Goal: Transaction & Acquisition: Book appointment/travel/reservation

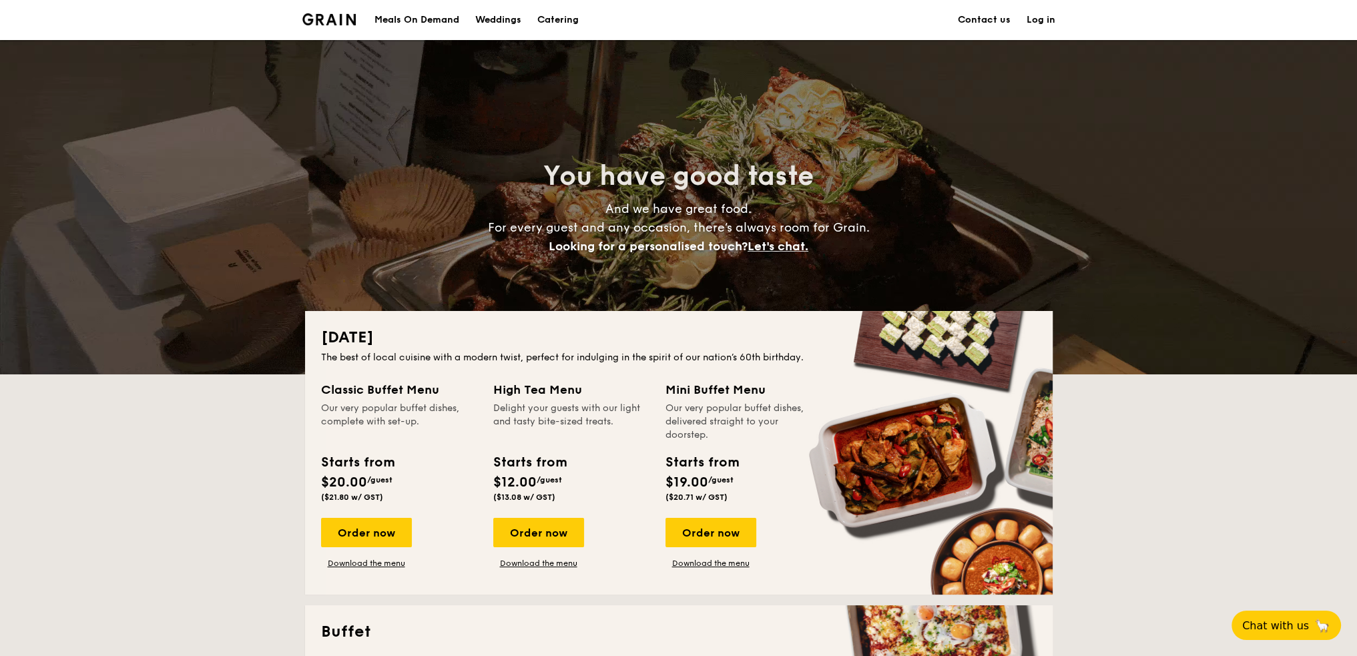
scroll to position [133, 0]
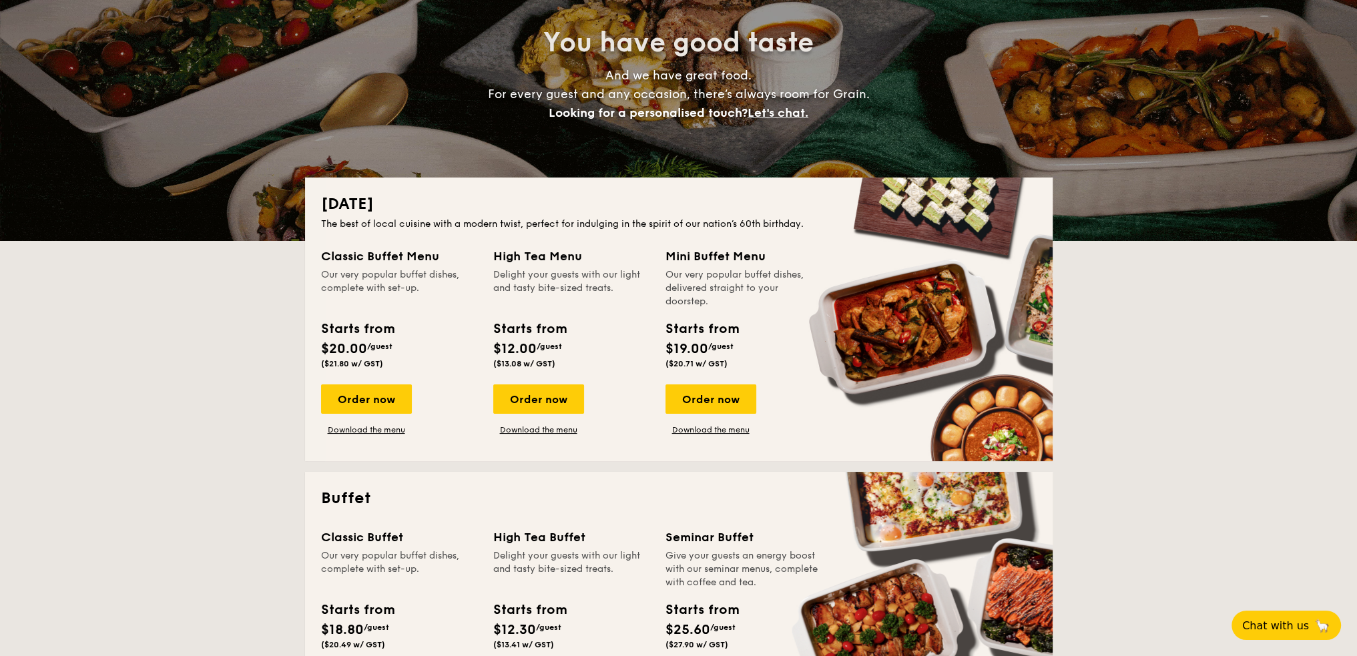
drag, startPoint x: 671, startPoint y: 275, endPoint x: 691, endPoint y: 301, distance: 32.8
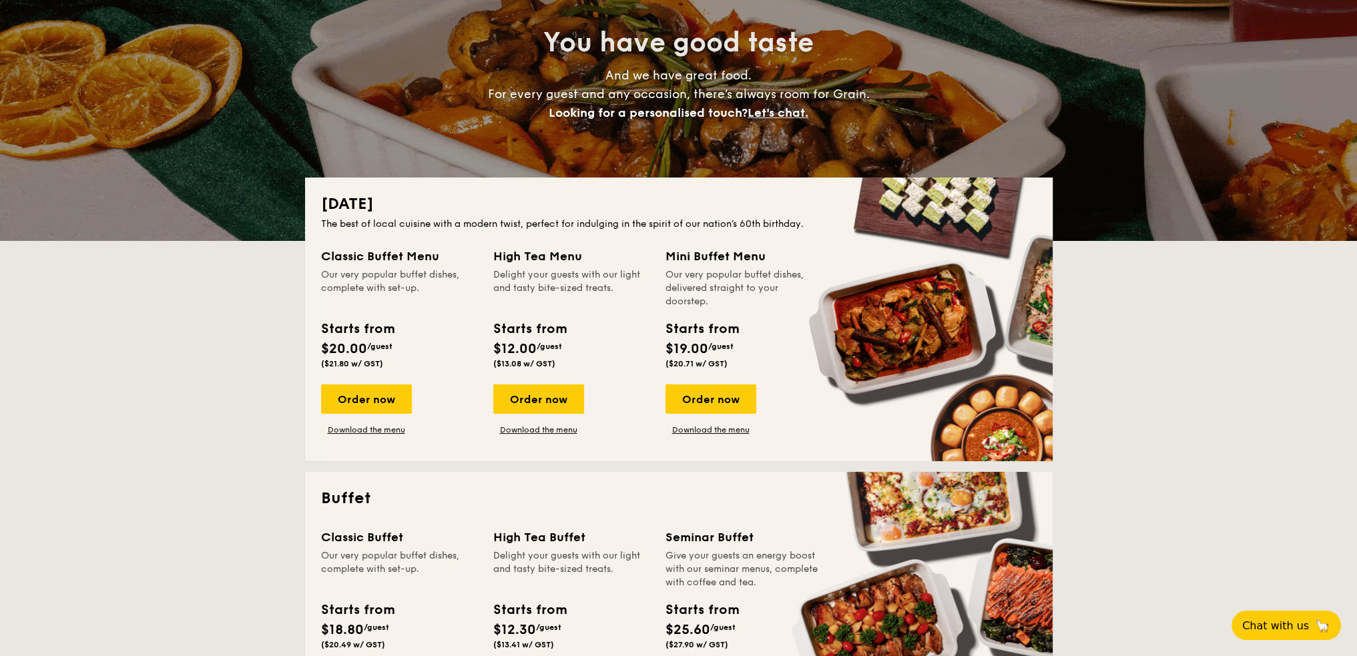
click at [691, 301] on div "Our very popular buffet dishes, delivered straight to your doorstep." at bounding box center [743, 288] width 156 height 40
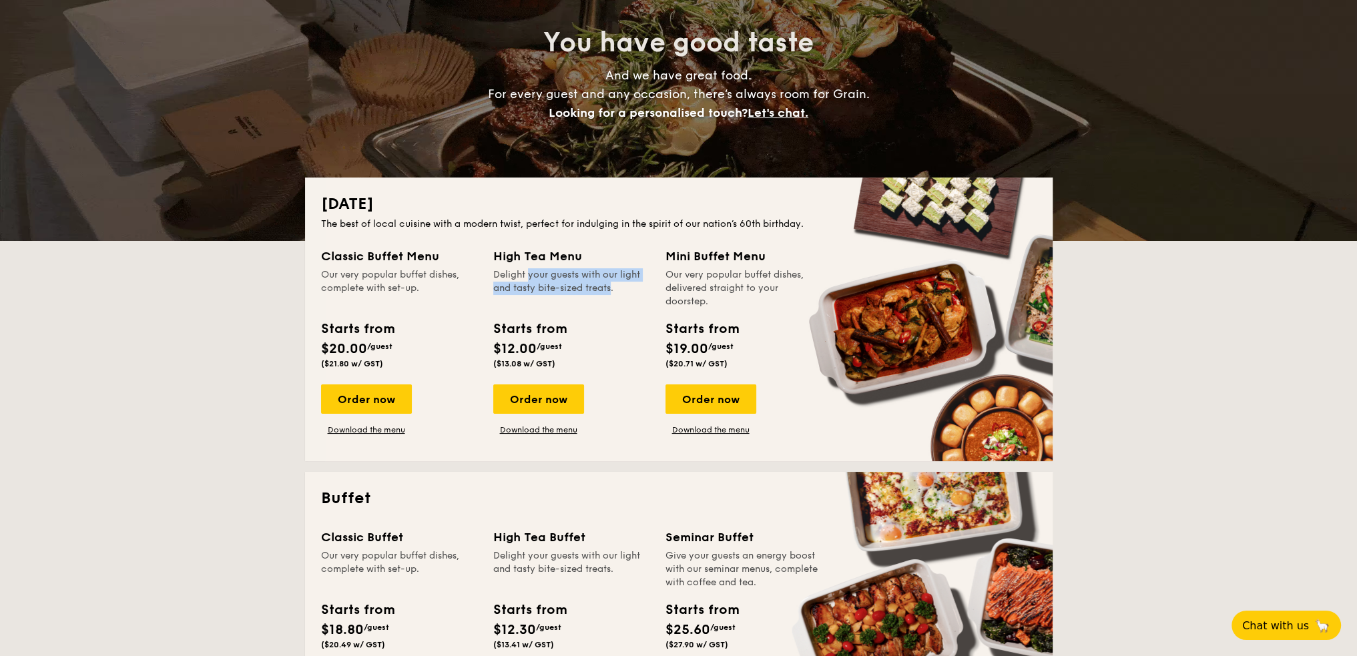
drag, startPoint x: 500, startPoint y: 278, endPoint x: 584, endPoint y: 291, distance: 85.0
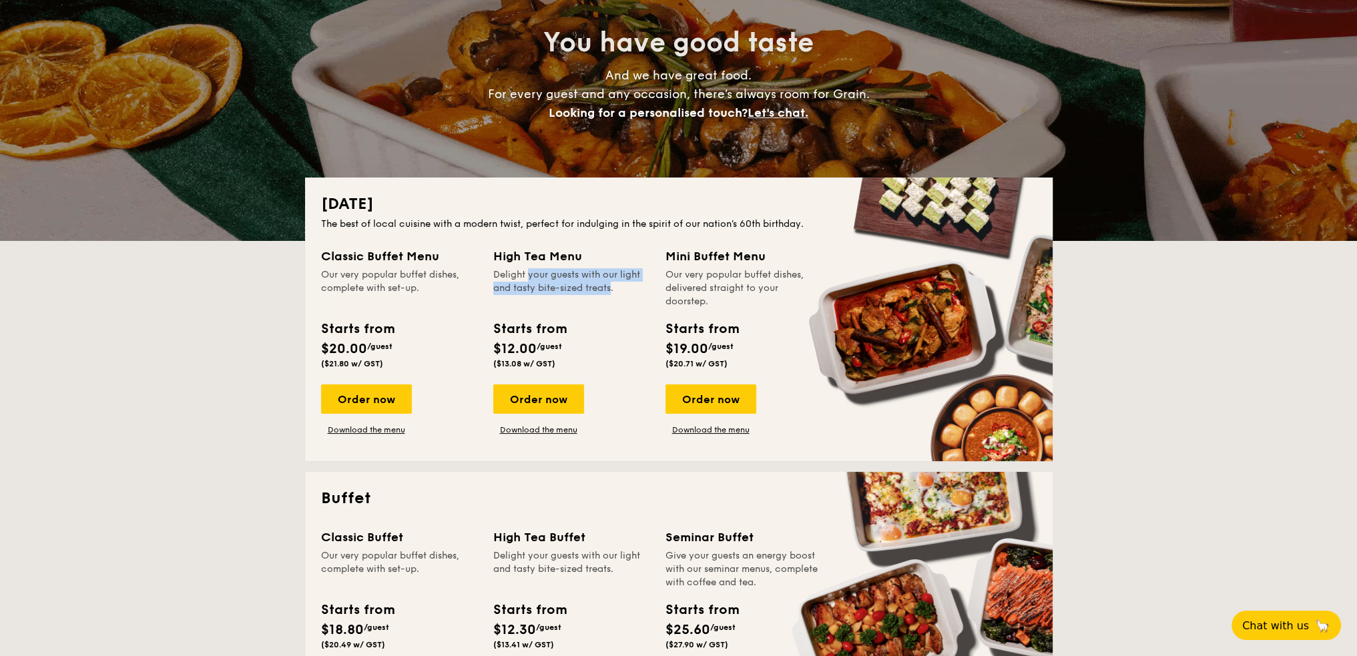
click at [584, 291] on div "Delight your guests with our light and tasty bite-sized treats." at bounding box center [571, 288] width 156 height 40
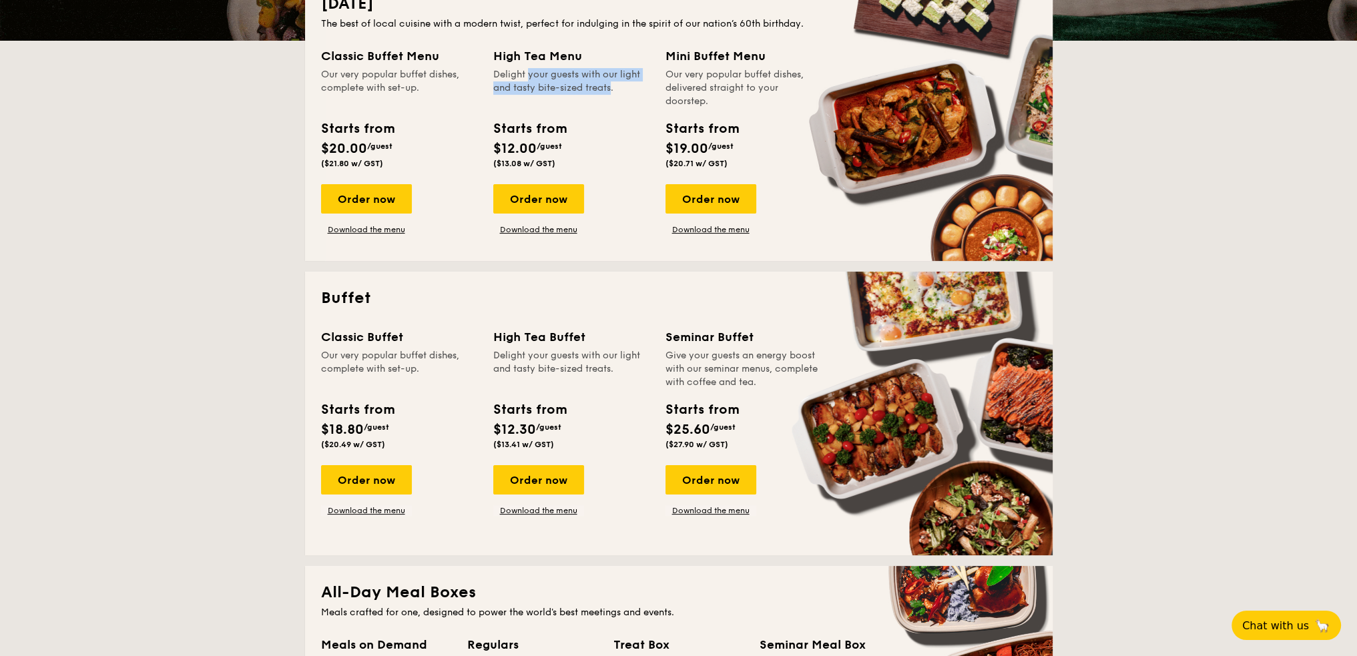
scroll to position [400, 0]
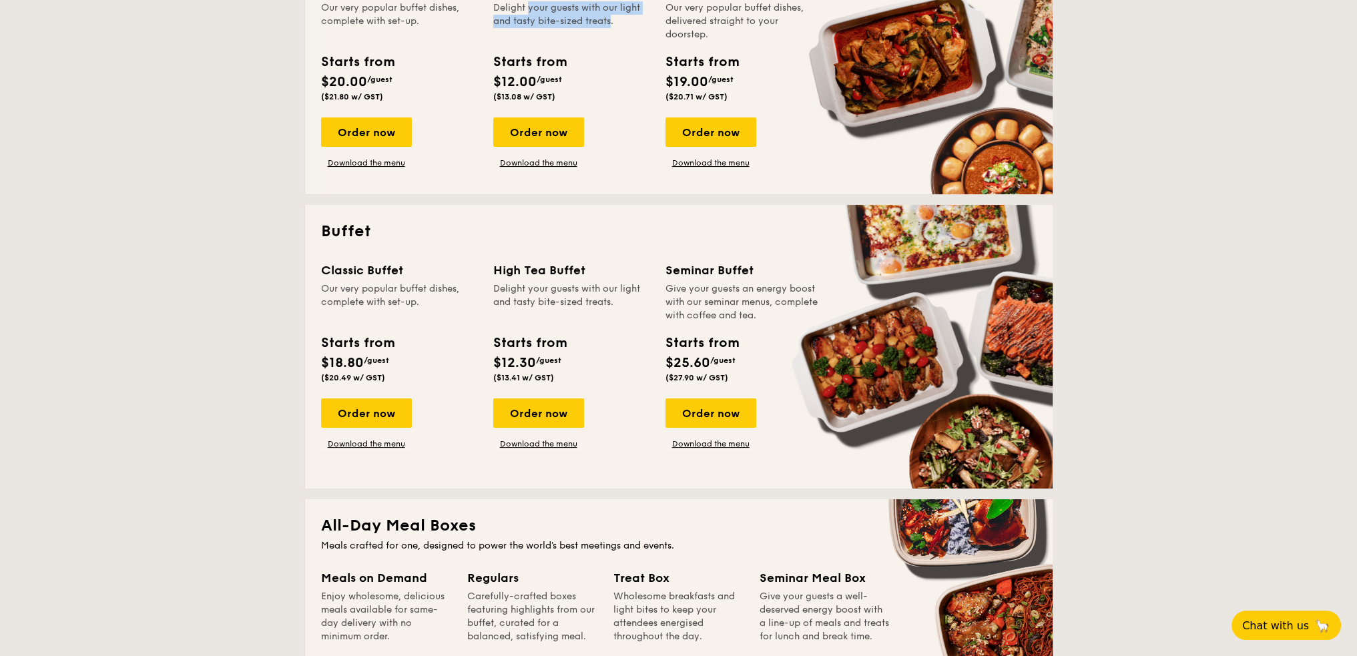
drag, startPoint x: 326, startPoint y: 289, endPoint x: 412, endPoint y: 304, distance: 87.3
click at [412, 304] on div "Our very popular buffet dishes, complete with set-up." at bounding box center [399, 302] width 156 height 40
click at [350, 415] on div "Order now" at bounding box center [366, 412] width 91 height 29
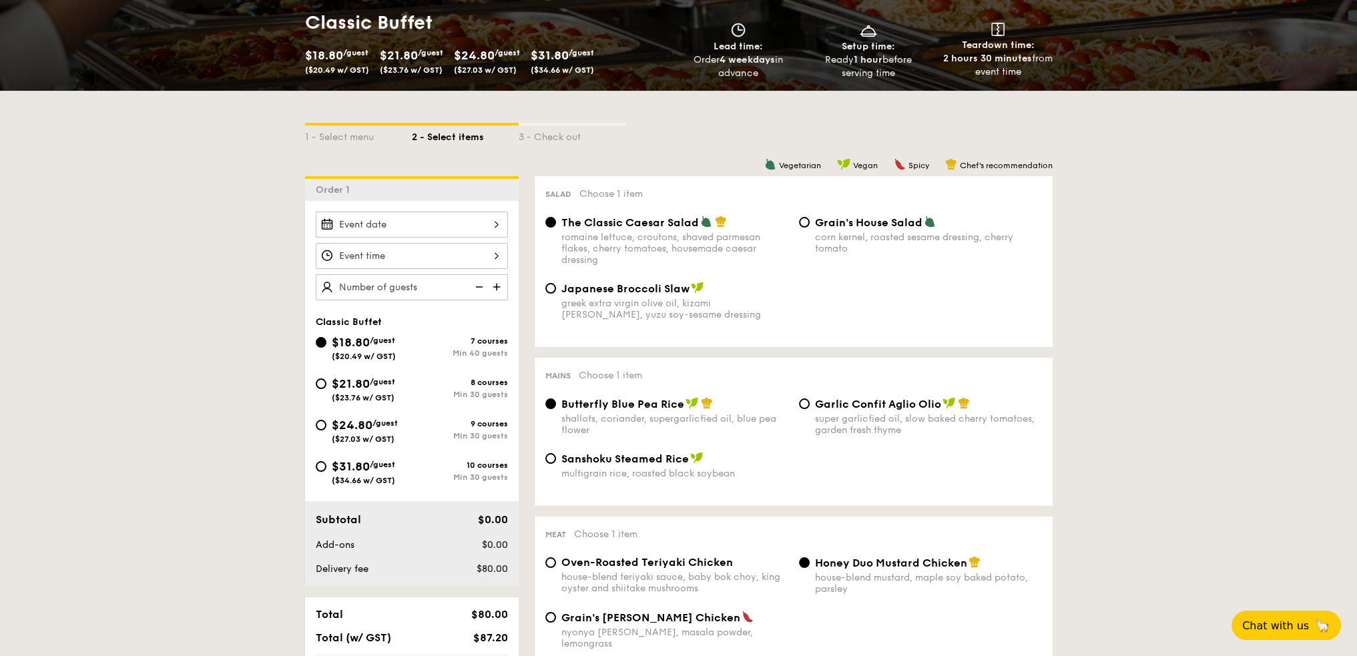
scroll to position [267, 0]
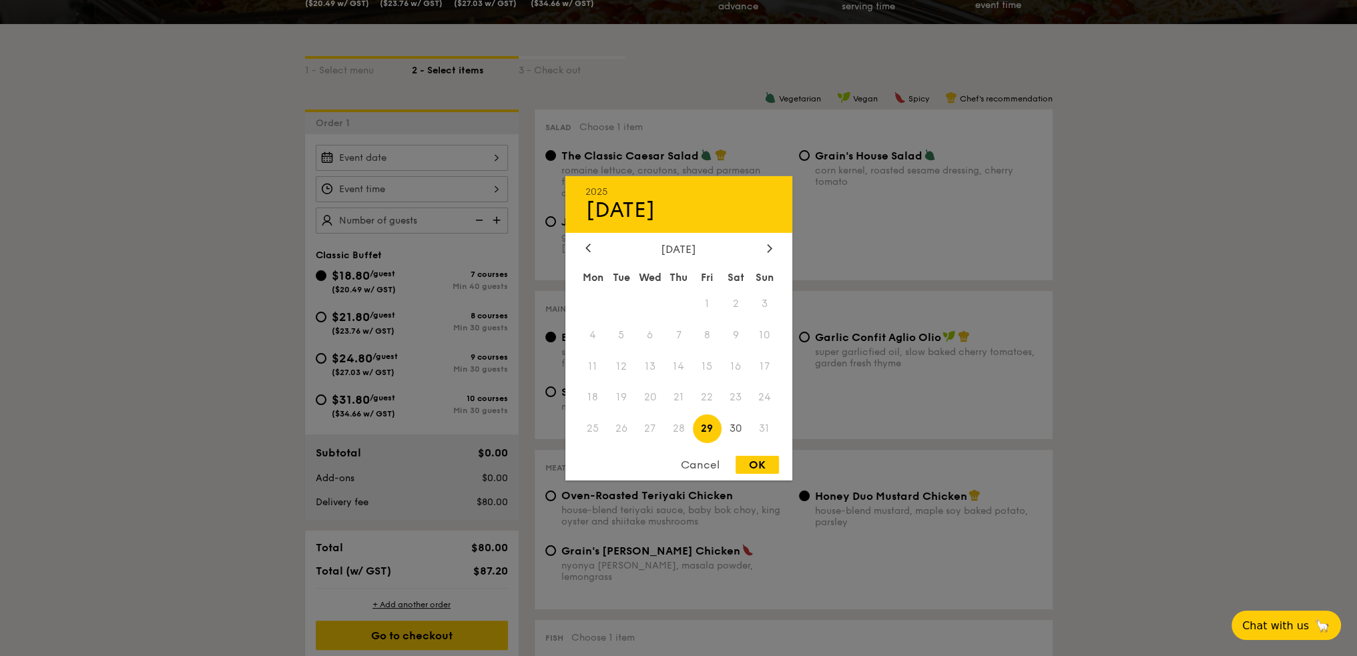
click at [476, 158] on div "2025 Aug [DATE] Tue Wed Thu Fri Sat Sun 1 2 3 4 5 6 7 8 9 10 11 12 13 14 15 16 …" at bounding box center [412, 158] width 192 height 26
click at [769, 244] on icon at bounding box center [769, 248] width 5 height 9
click at [705, 304] on span "5" at bounding box center [707, 303] width 29 height 29
click at [749, 465] on div "OK" at bounding box center [756, 465] width 43 height 18
type input "[DATE]"
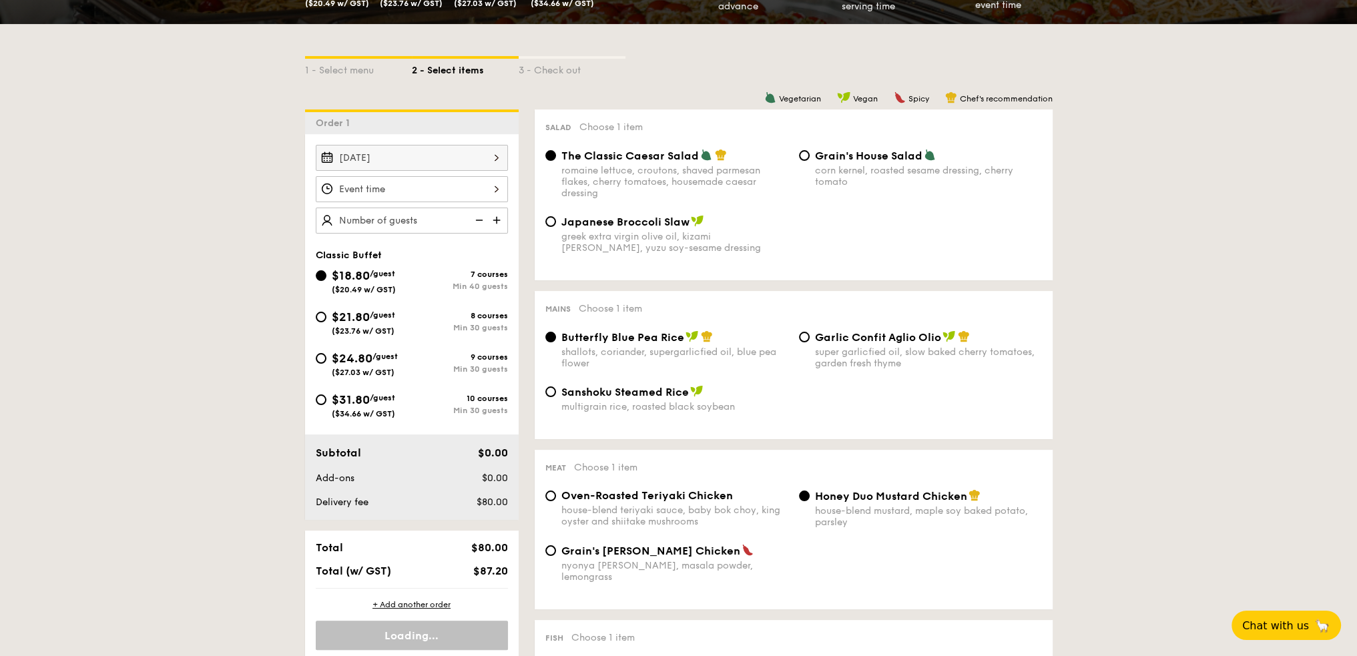
click at [425, 186] on div at bounding box center [412, 189] width 192 height 26
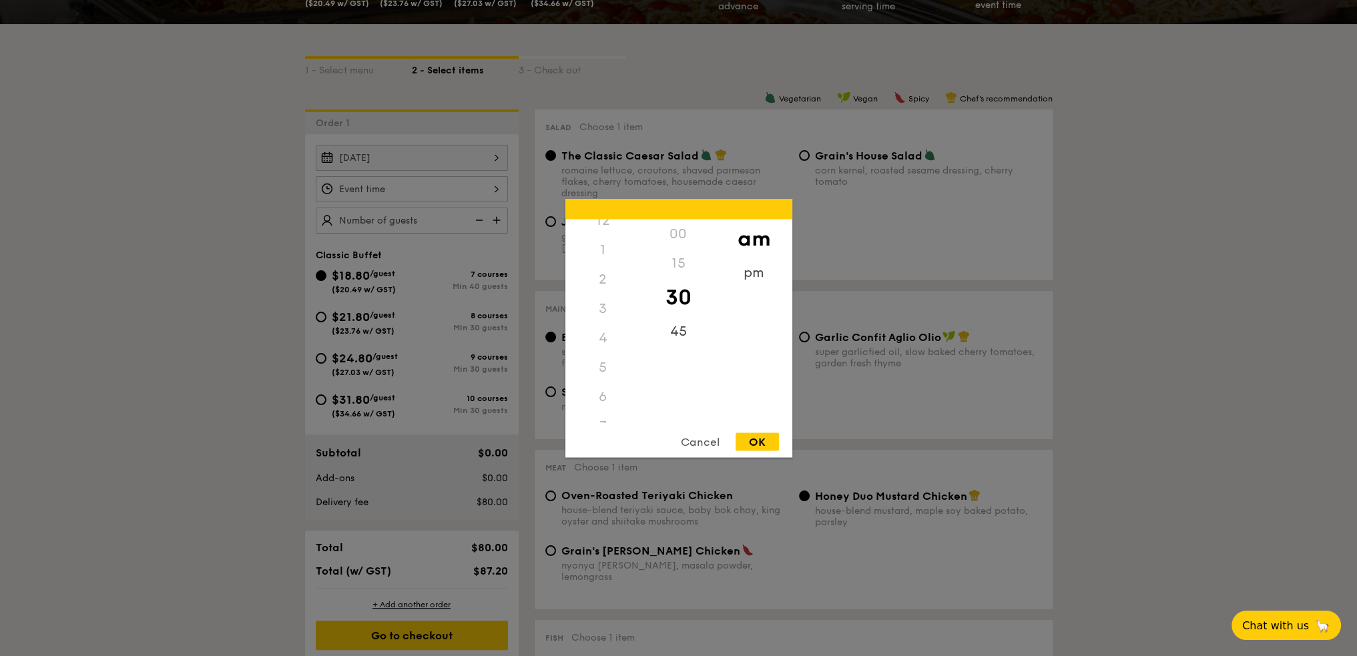
scroll to position [0, 0]
click at [603, 234] on div "12" at bounding box center [602, 233] width 75 height 29
click at [680, 232] on div "00" at bounding box center [678, 233] width 75 height 29
click at [750, 268] on div "pm" at bounding box center [753, 277] width 75 height 39
click at [591, 234] on div "12" at bounding box center [602, 238] width 75 height 39
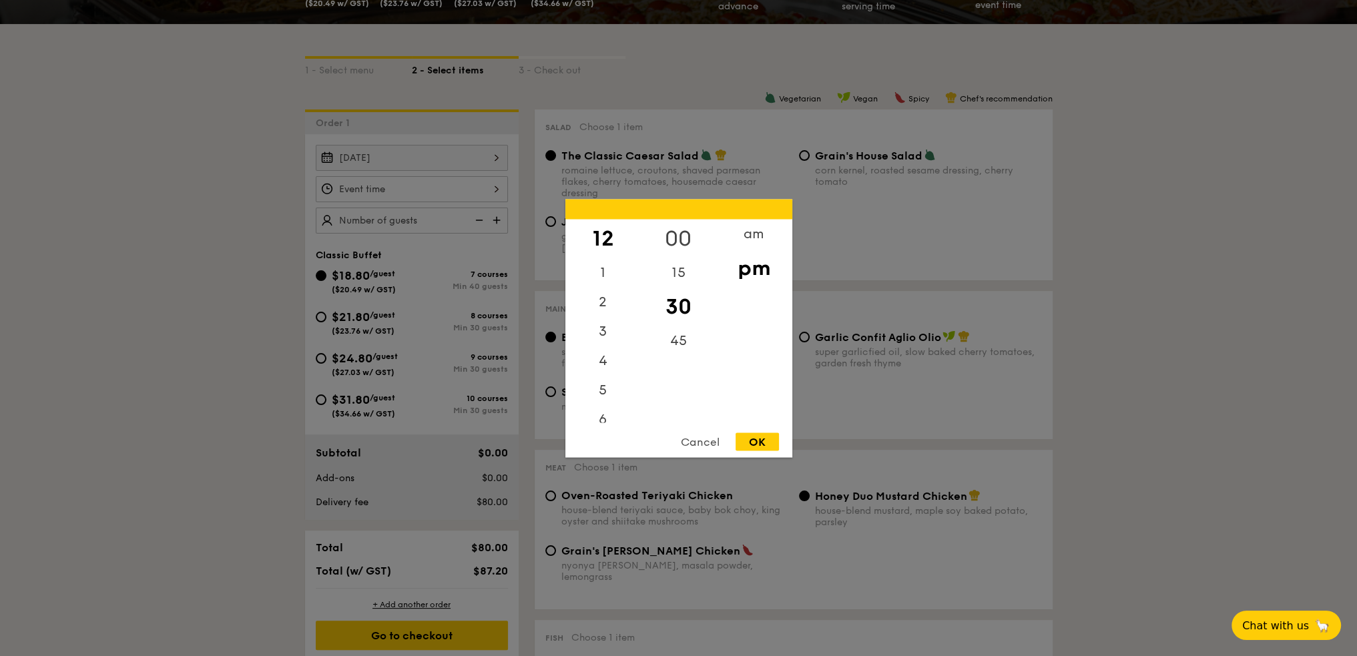
click at [686, 232] on div "00" at bounding box center [678, 238] width 75 height 39
click at [754, 445] on div "OK" at bounding box center [756, 441] width 43 height 18
type input "12:00PM"
